Goal: Task Accomplishment & Management: Manage account settings

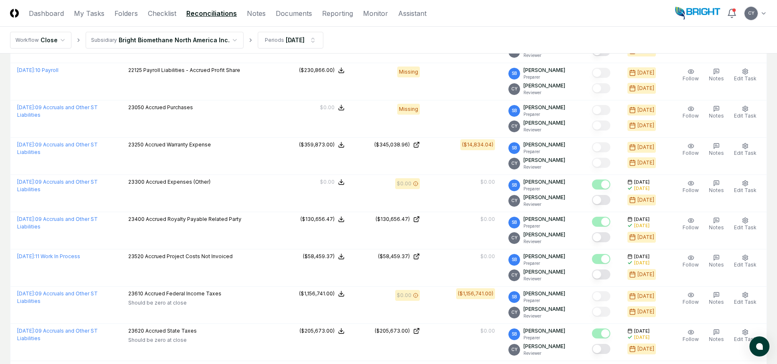
scroll to position [1630, 0]
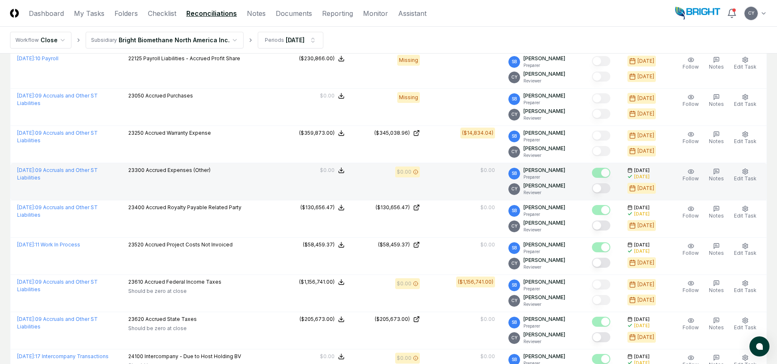
click at [609, 183] on button "Mark complete" at bounding box center [601, 188] width 18 height 10
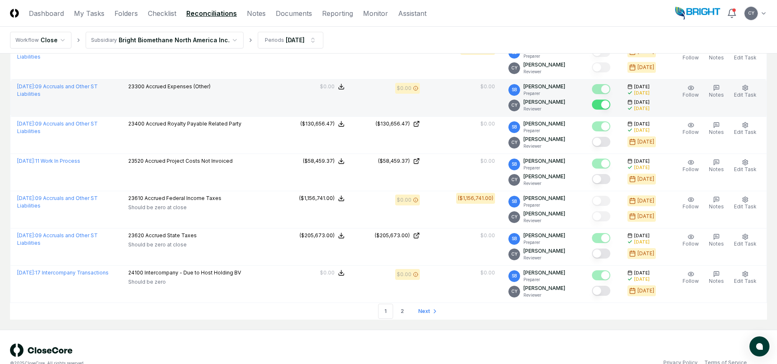
scroll to position [1719, 0]
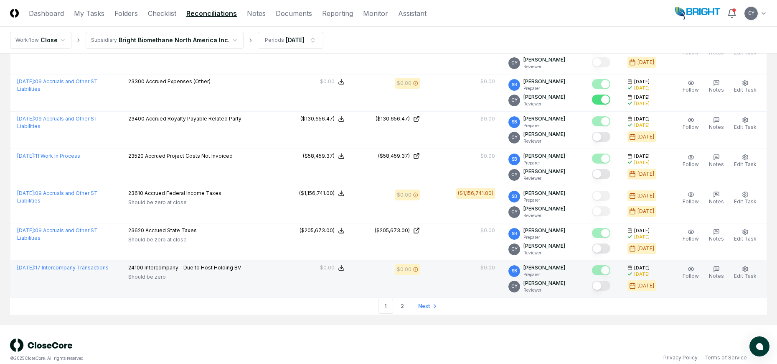
click at [611, 280] on button "Mark complete" at bounding box center [601, 285] width 18 height 10
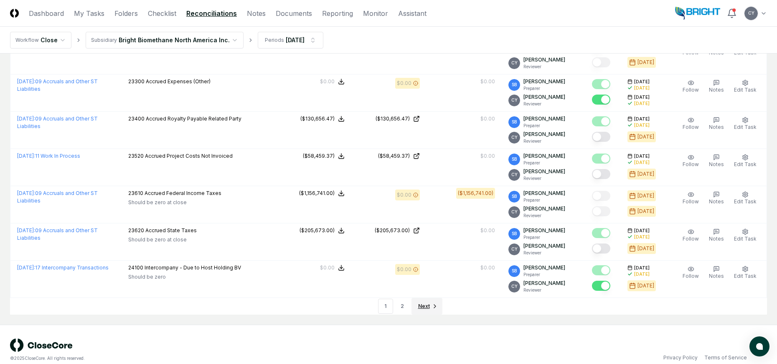
click at [424, 302] on span "Next" at bounding box center [424, 306] width 12 height 8
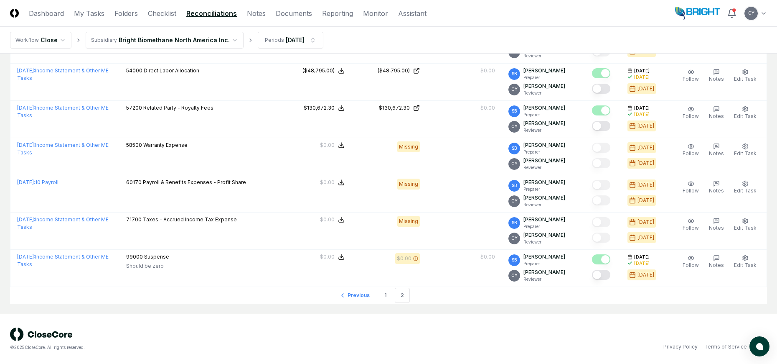
scroll to position [566, 0]
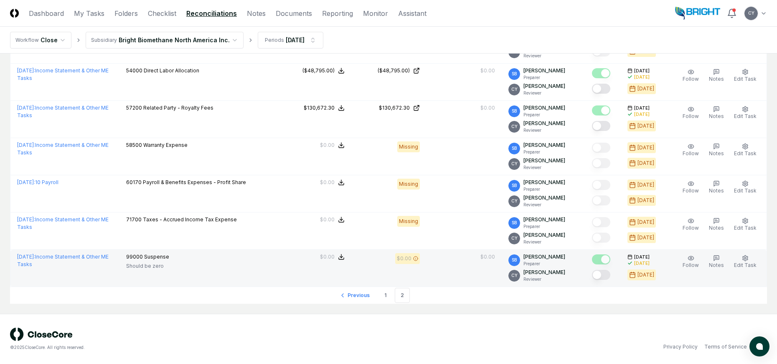
click at [608, 273] on button "Mark complete" at bounding box center [601, 275] width 18 height 10
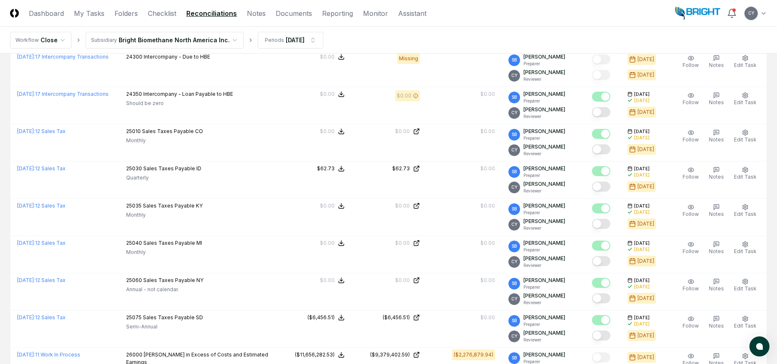
scroll to position [148, 0]
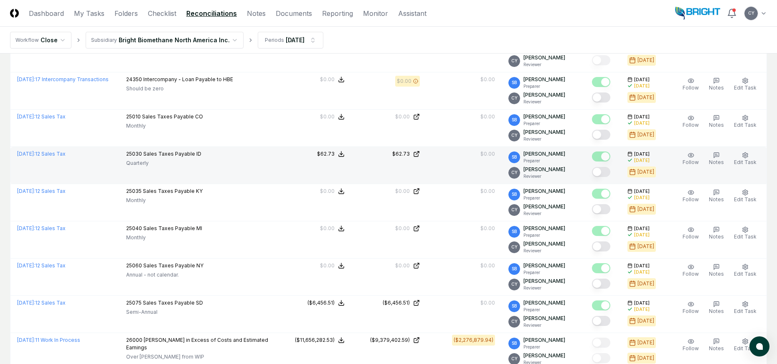
click at [607, 172] on button "Mark complete" at bounding box center [601, 172] width 18 height 10
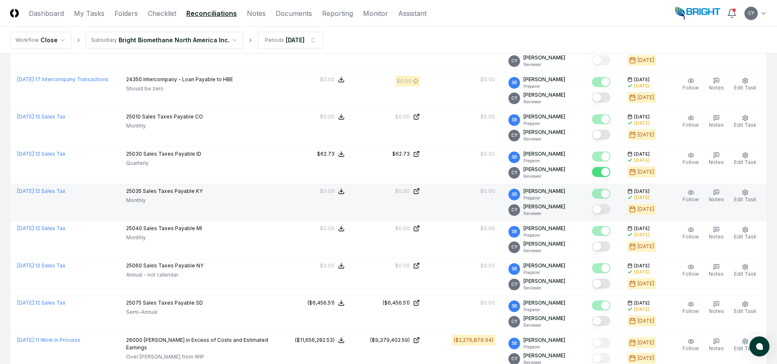
click at [609, 207] on button "Mark complete" at bounding box center [601, 209] width 18 height 10
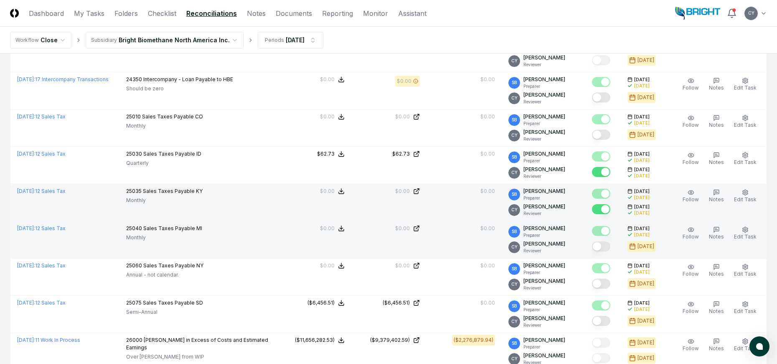
click at [609, 245] on button "Mark complete" at bounding box center [601, 246] width 18 height 10
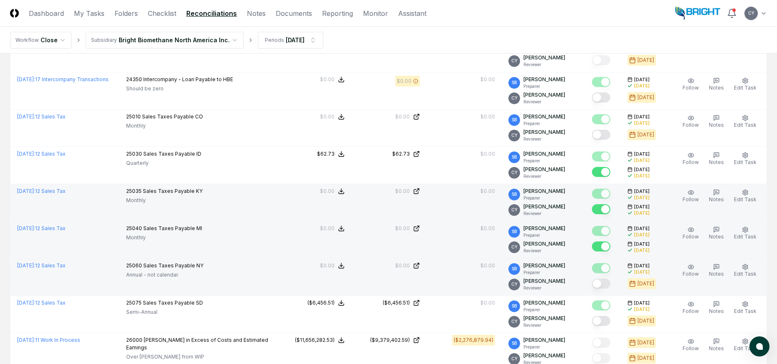
click at [610, 283] on button "Mark complete" at bounding box center [601, 283] width 18 height 10
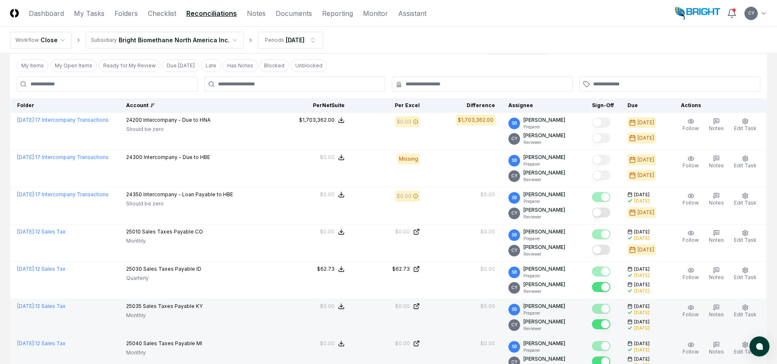
scroll to position [22, 0]
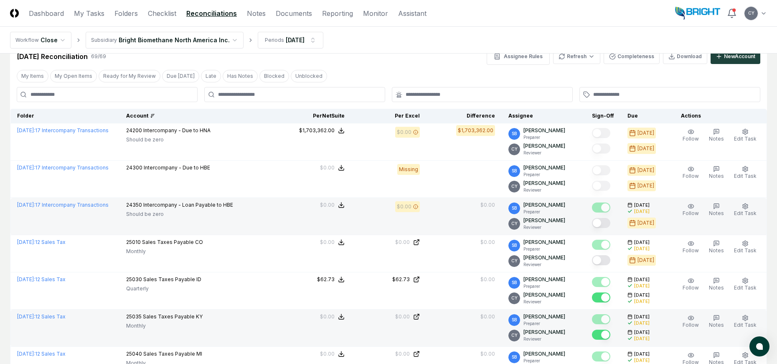
click at [611, 222] on button "Mark complete" at bounding box center [601, 223] width 18 height 10
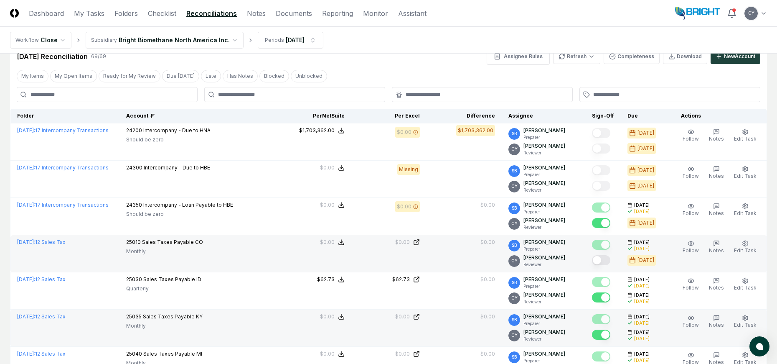
click at [610, 260] on button "Mark complete" at bounding box center [601, 260] width 18 height 10
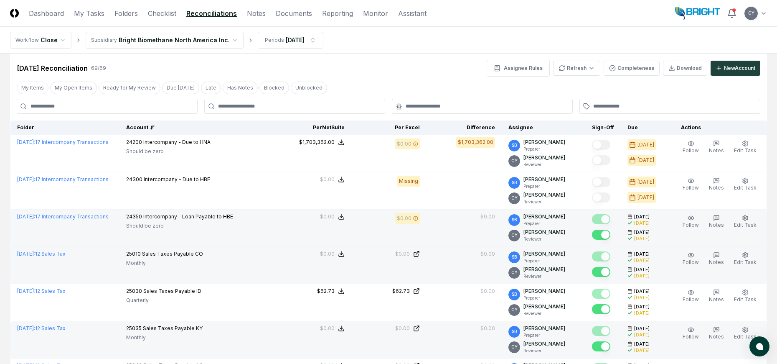
scroll to position [0, 0]
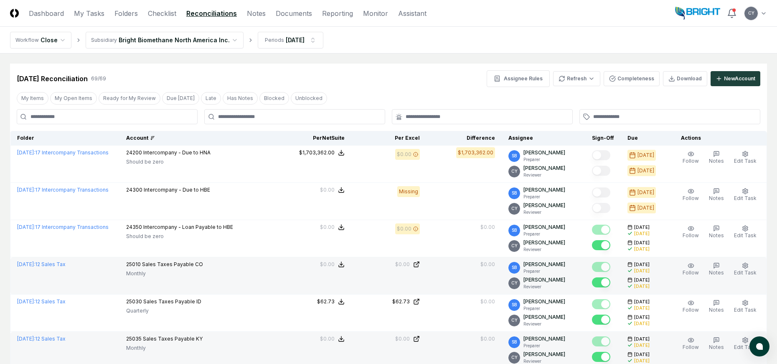
click at [377, 99] on div "My Items My Open Items Ready for My Review Due [DATE] Late Has Notes Blocked Un…" at bounding box center [388, 97] width 757 height 15
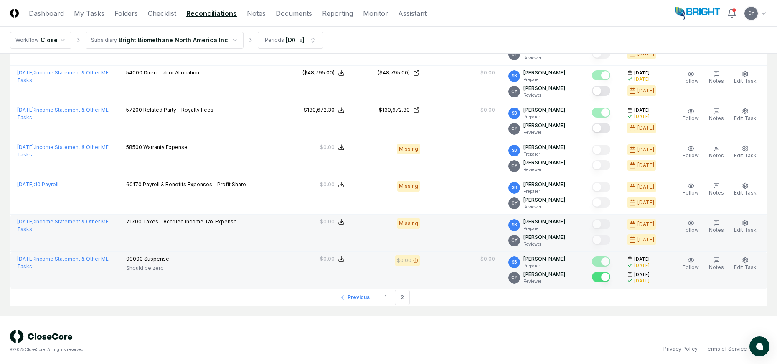
scroll to position [566, 0]
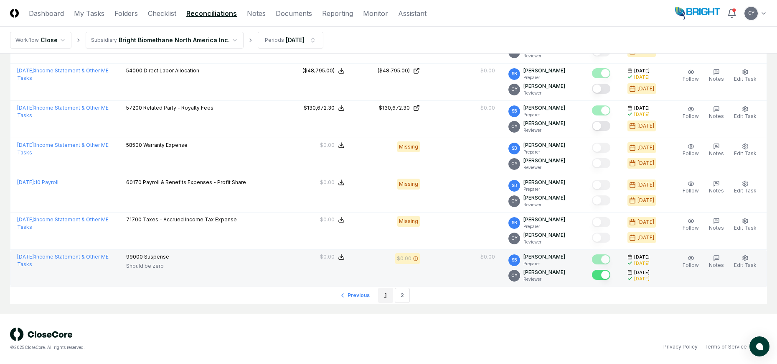
click at [385, 293] on link "1" at bounding box center [385, 295] width 15 height 15
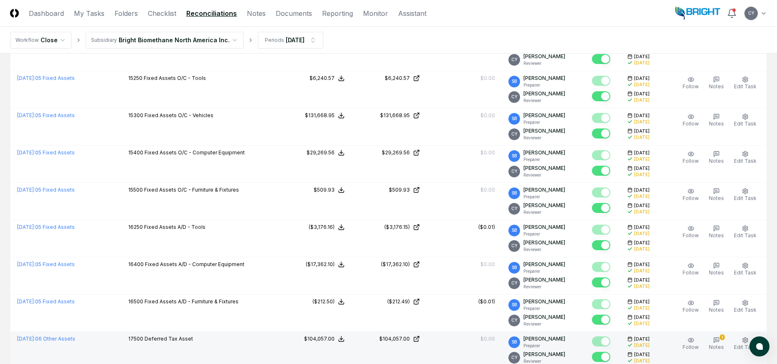
scroll to position [1129, 0]
